Goal: Information Seeking & Learning: Learn about a topic

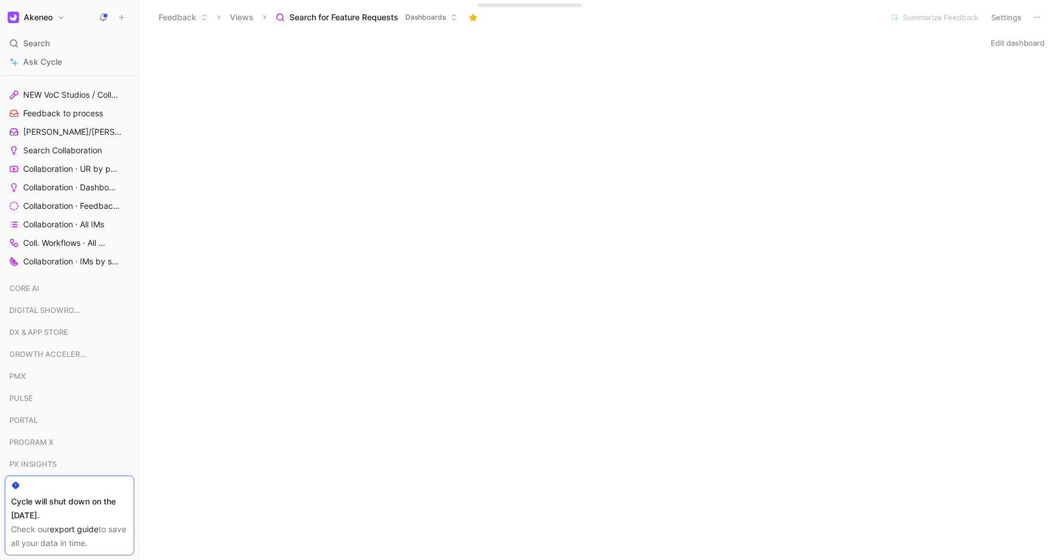
scroll to position [184, 0]
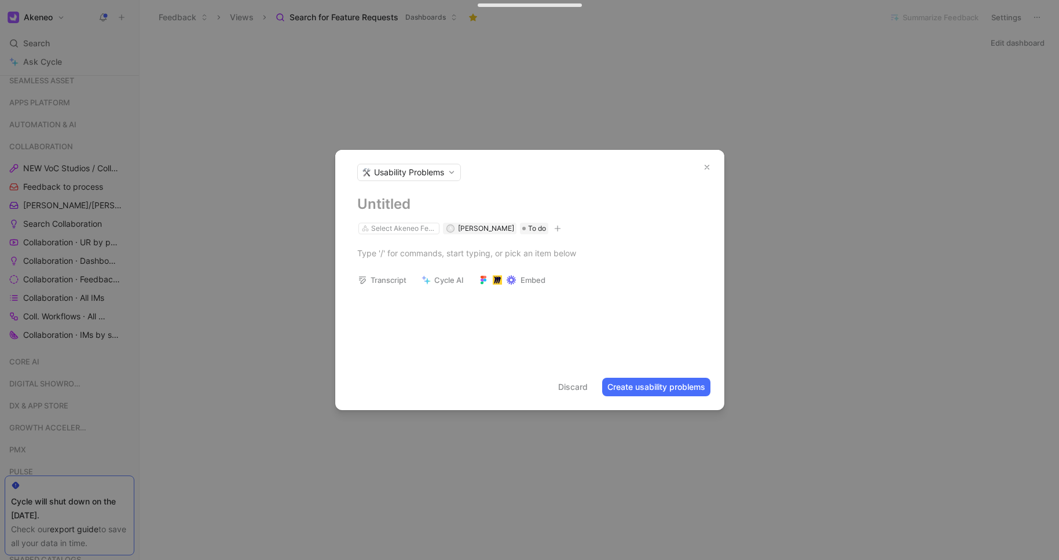
click at [705, 174] on button "button" at bounding box center [707, 167] width 16 height 16
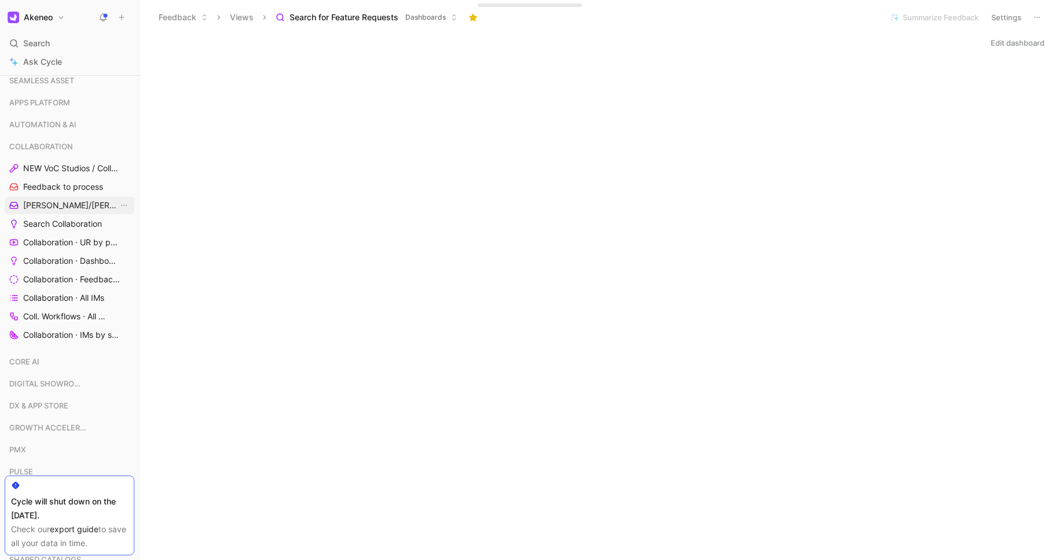
click at [76, 206] on span "[PERSON_NAME]/[PERSON_NAME] Calls" at bounding box center [70, 206] width 95 height 12
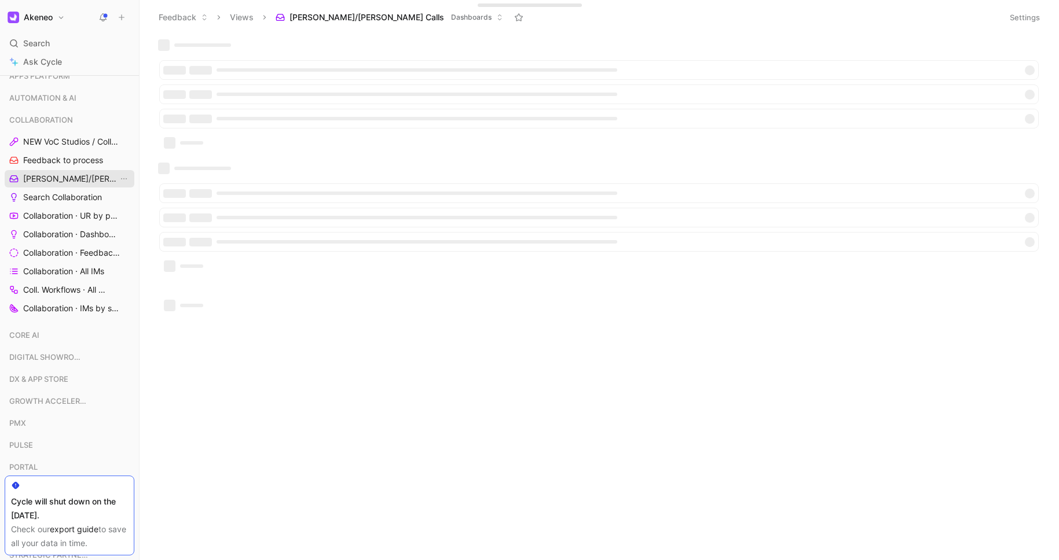
scroll to position [157, 0]
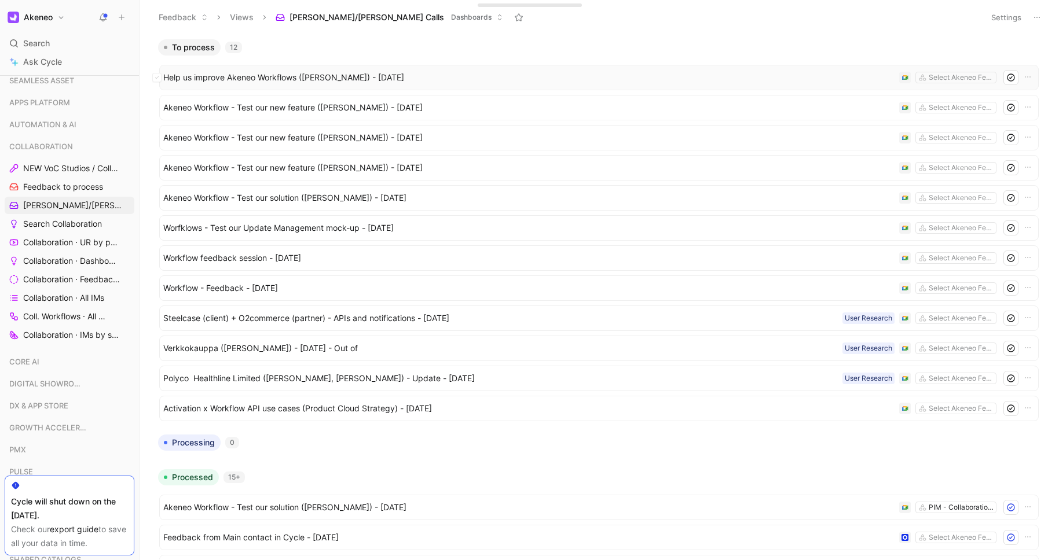
click at [377, 85] on div "Help us improve Akeneo Workflows ([PERSON_NAME]) - [DATE] Select Akeneo Features" at bounding box center [598, 77] width 871 height 15
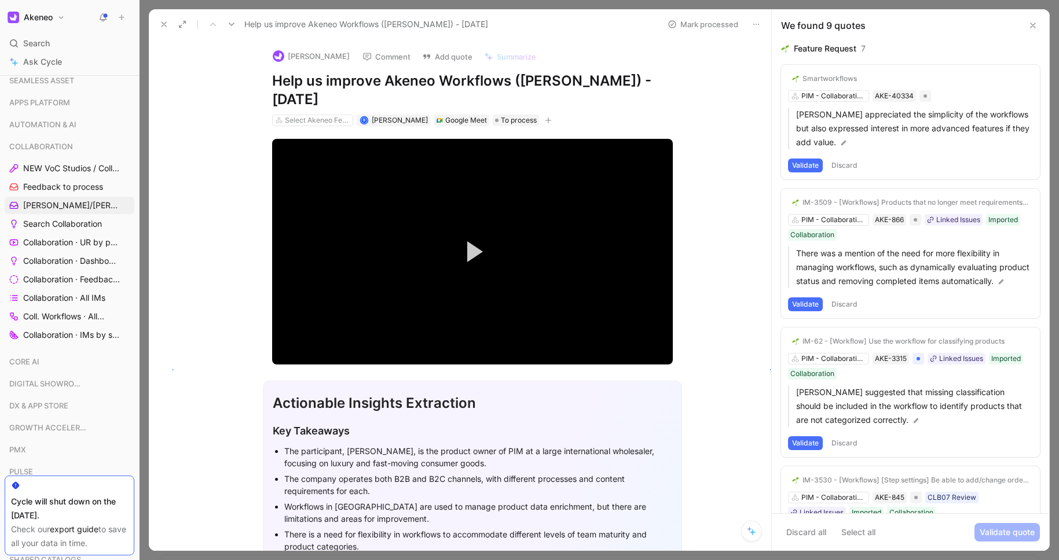
click at [166, 27] on use at bounding box center [164, 24] width 5 height 5
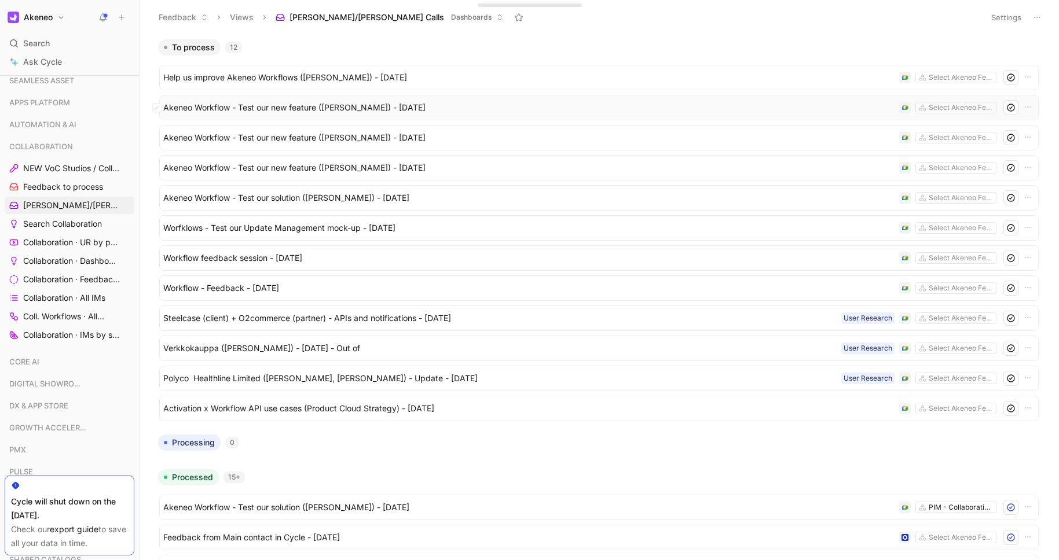
click at [316, 105] on span "Akeneo Workflow - Test our new feature ([PERSON_NAME]) - [DATE]" at bounding box center [528, 108] width 731 height 14
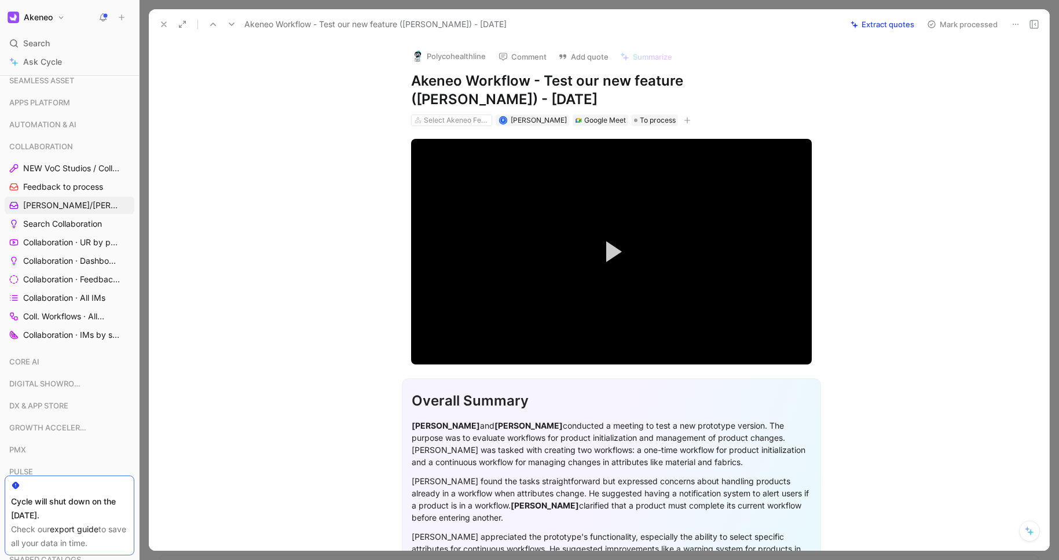
click at [166, 21] on icon at bounding box center [163, 24] width 9 height 9
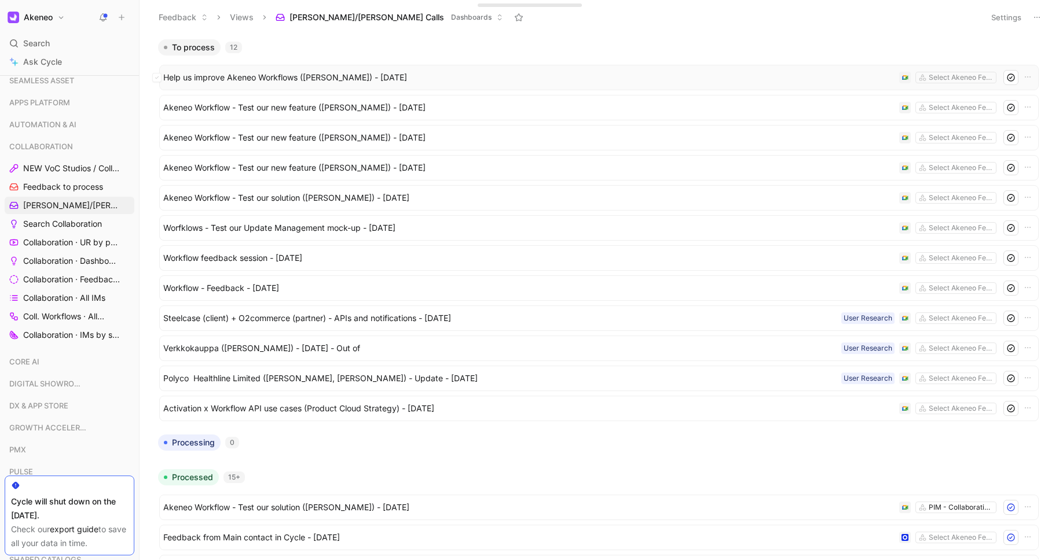
click at [253, 79] on span "Help us improve Akeneo Workflows ([PERSON_NAME]) - [DATE]" at bounding box center [528, 78] width 731 height 14
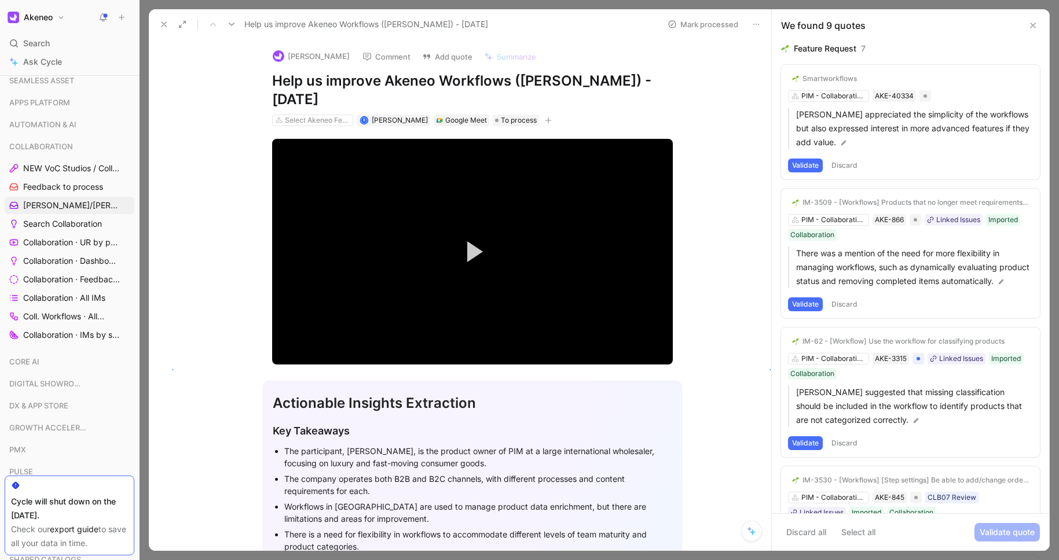
click at [168, 24] on icon at bounding box center [163, 24] width 9 height 9
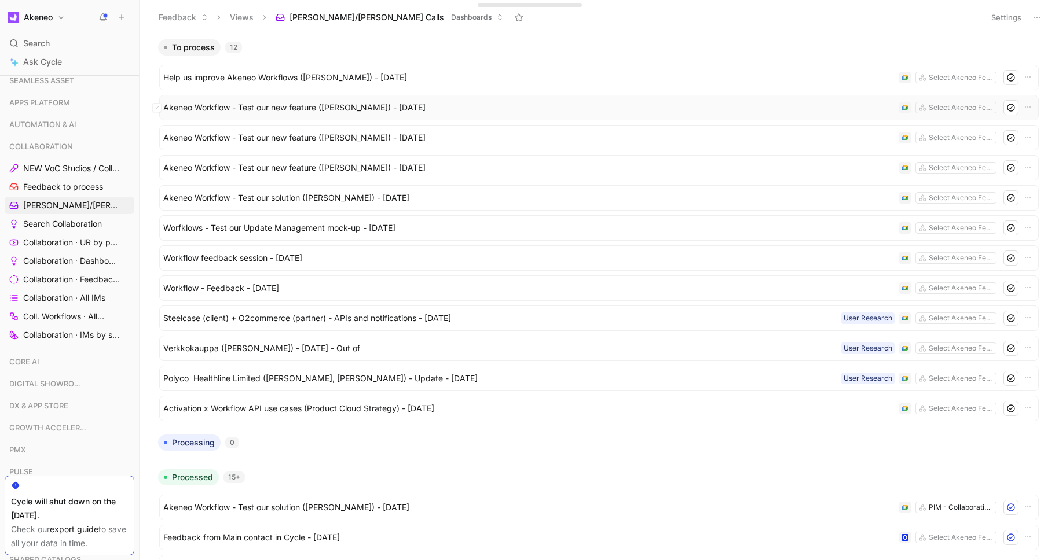
click at [250, 104] on span "Akeneo Workflow - Test our new feature ([PERSON_NAME]) - [DATE]" at bounding box center [528, 108] width 731 height 14
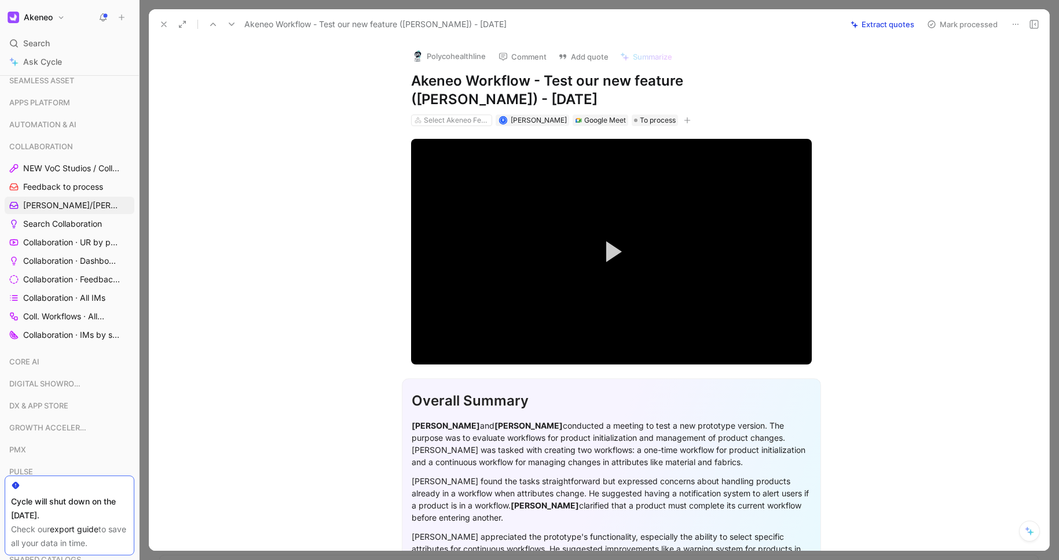
click at [167, 23] on icon at bounding box center [163, 24] width 9 height 9
